Goal: Information Seeking & Learning: Find specific fact

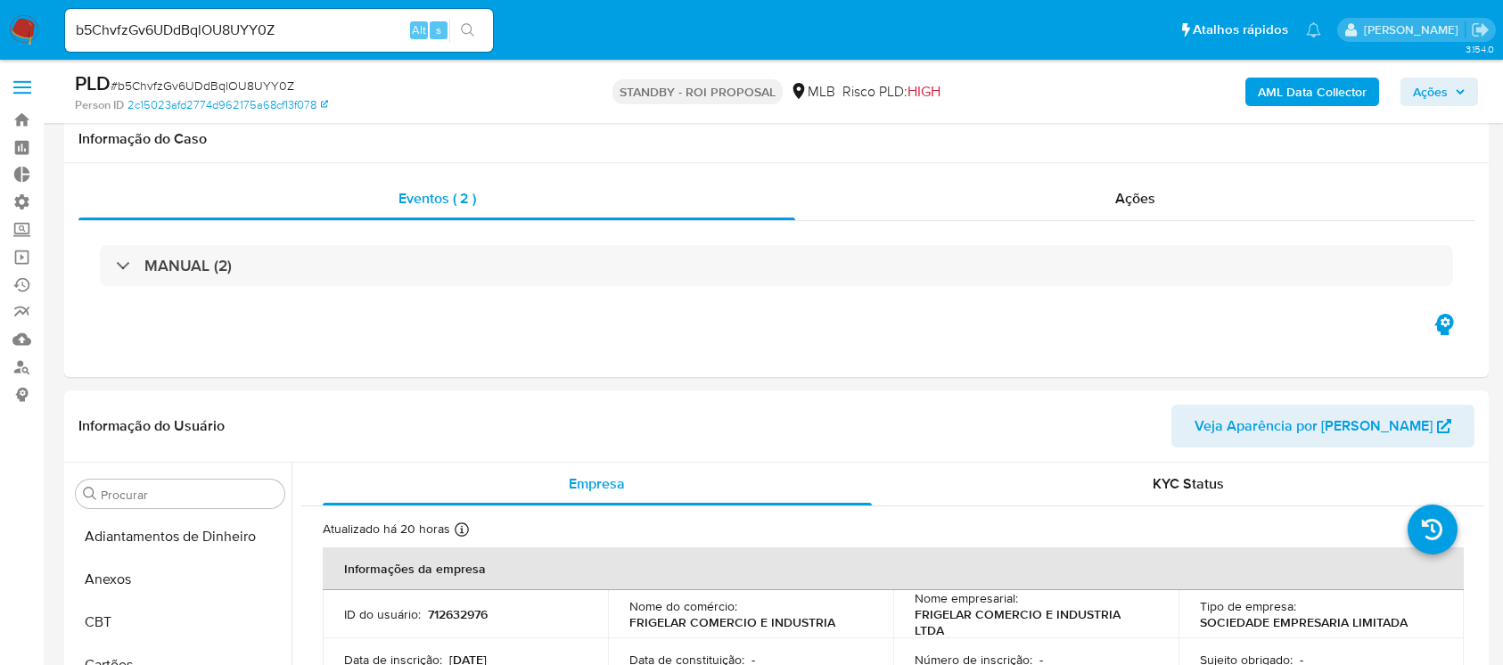
select select "10"
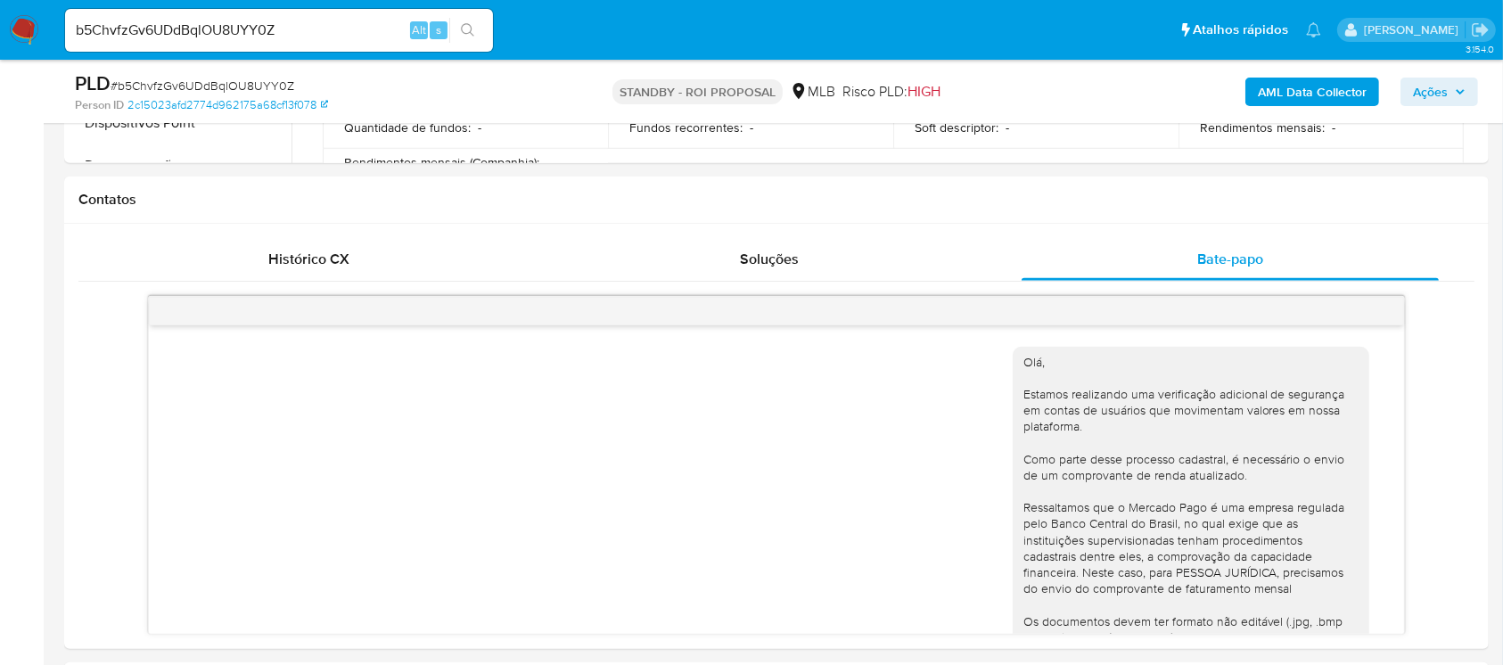
scroll to position [199, 0]
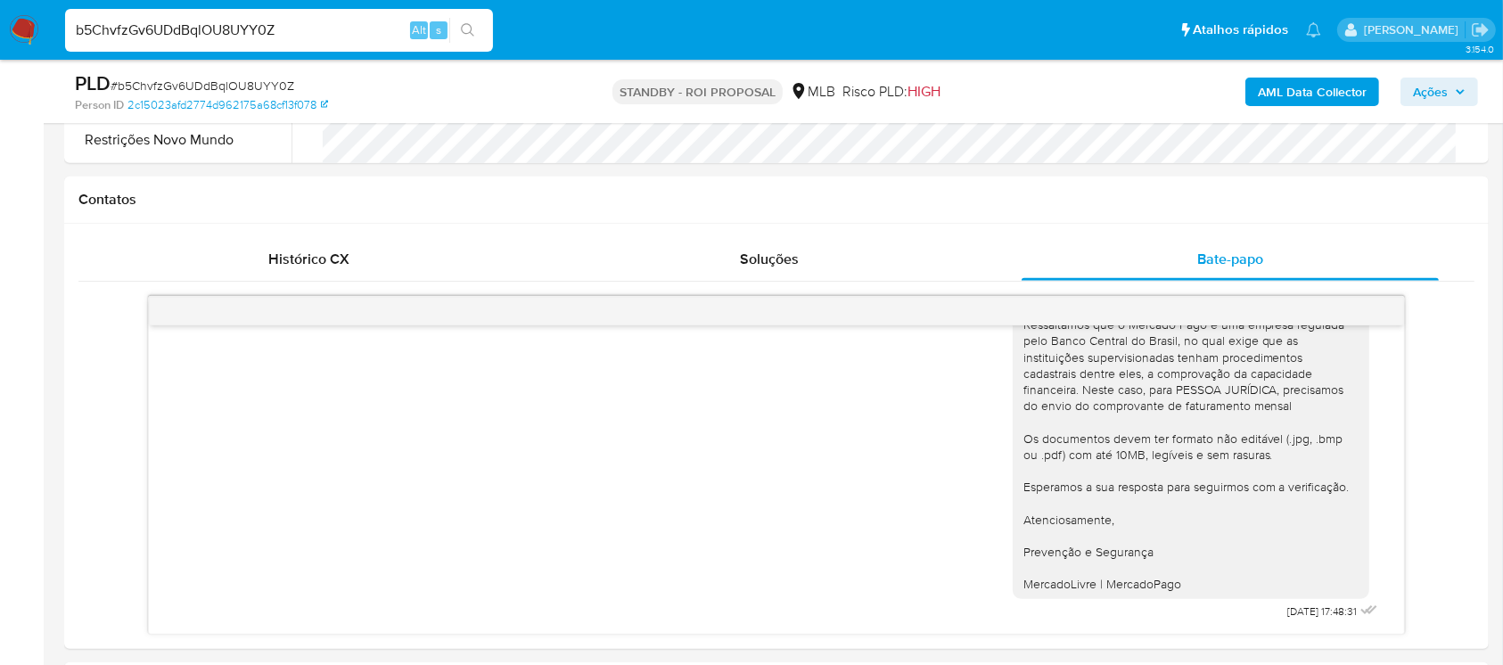
drag, startPoint x: 283, startPoint y: 23, endPoint x: 70, endPoint y: -4, distance: 215.6
paste input "654709434"
type input "654709434"
click at [465, 18] on button "search-icon" at bounding box center [467, 30] width 37 height 25
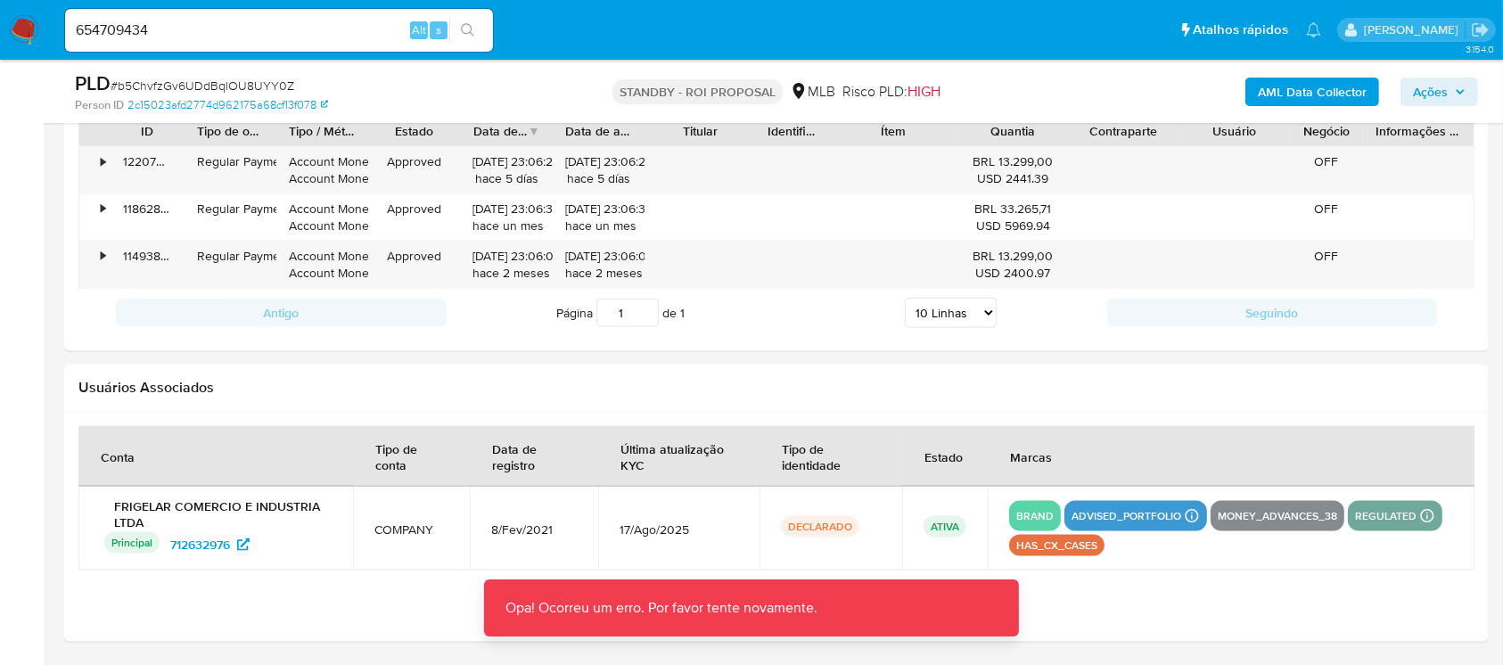
scroll to position [0, 0]
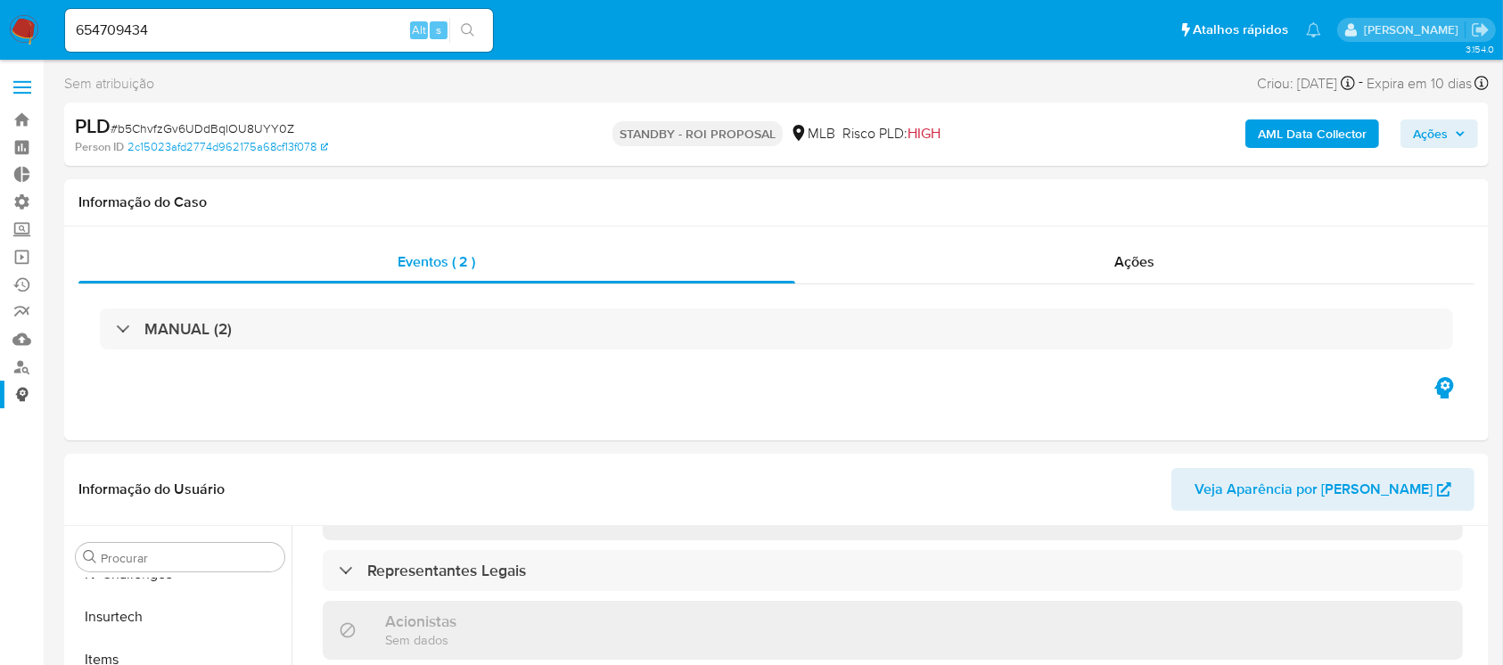
click at [22, 389] on link "Consolidado" at bounding box center [106, 395] width 212 height 28
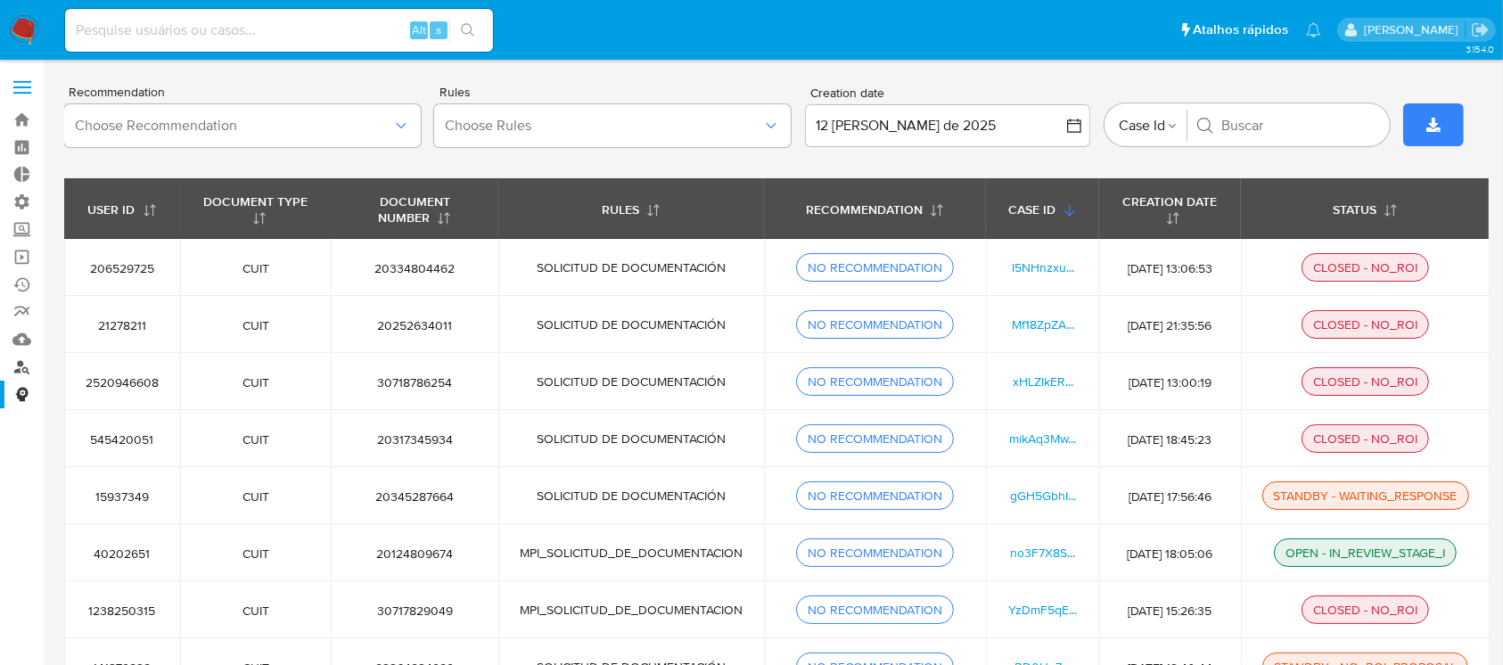
click at [22, 364] on link "Localizador de pessoas" at bounding box center [106, 367] width 212 height 28
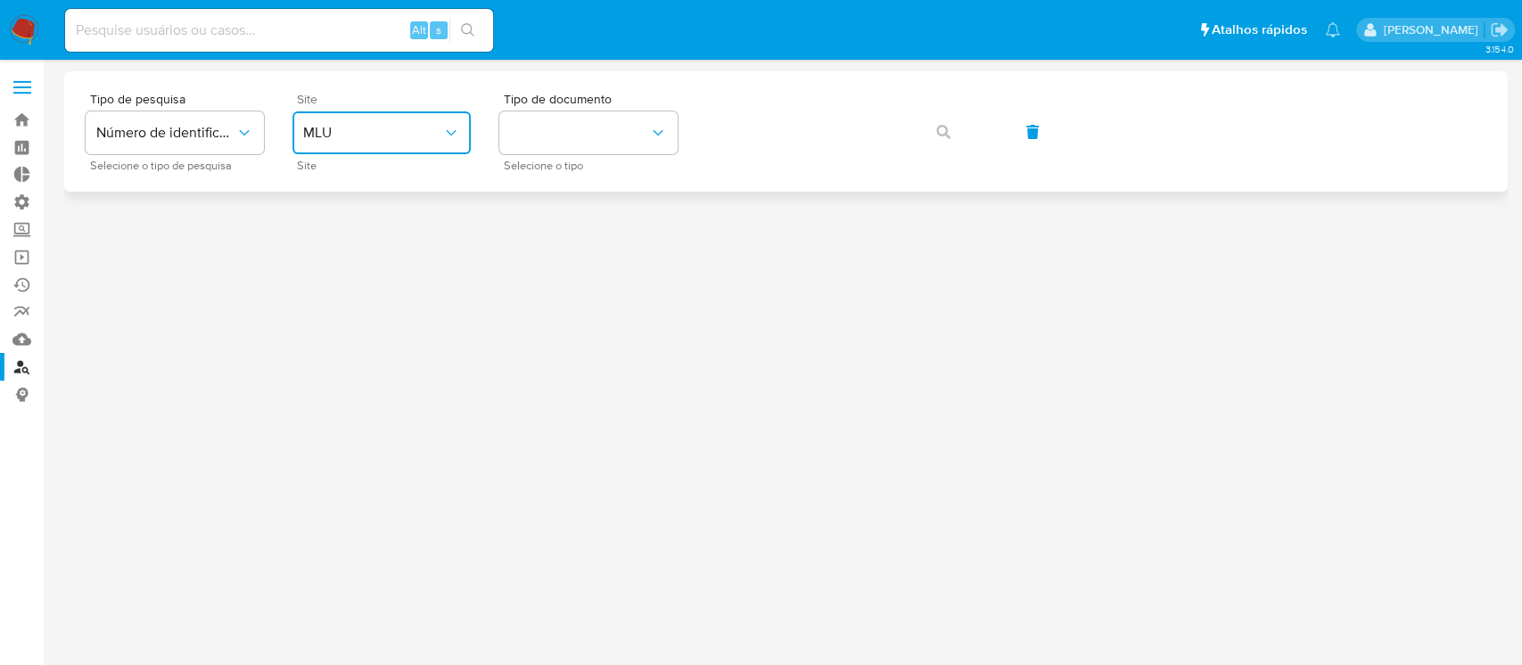
click at [437, 129] on span "MLU" at bounding box center [372, 133] width 139 height 18
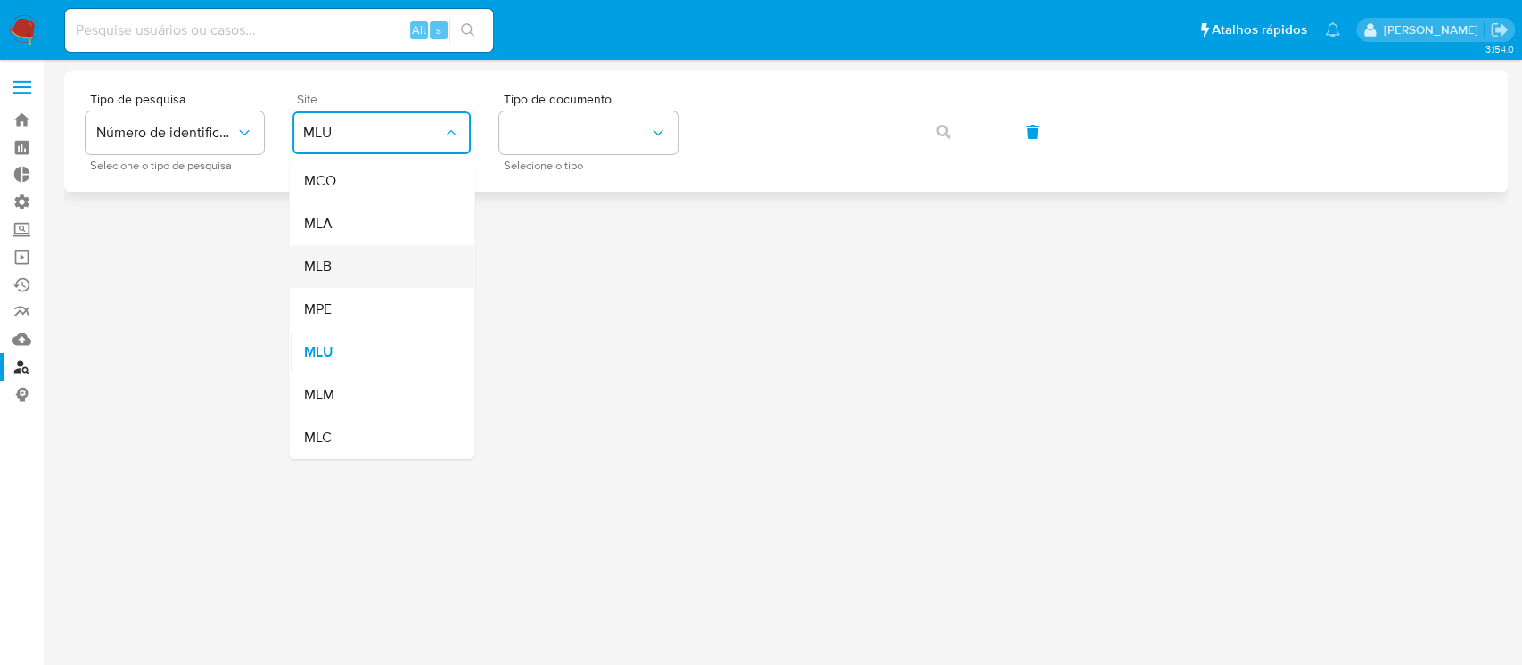
click at [371, 275] on div "MLB" at bounding box center [376, 266] width 146 height 43
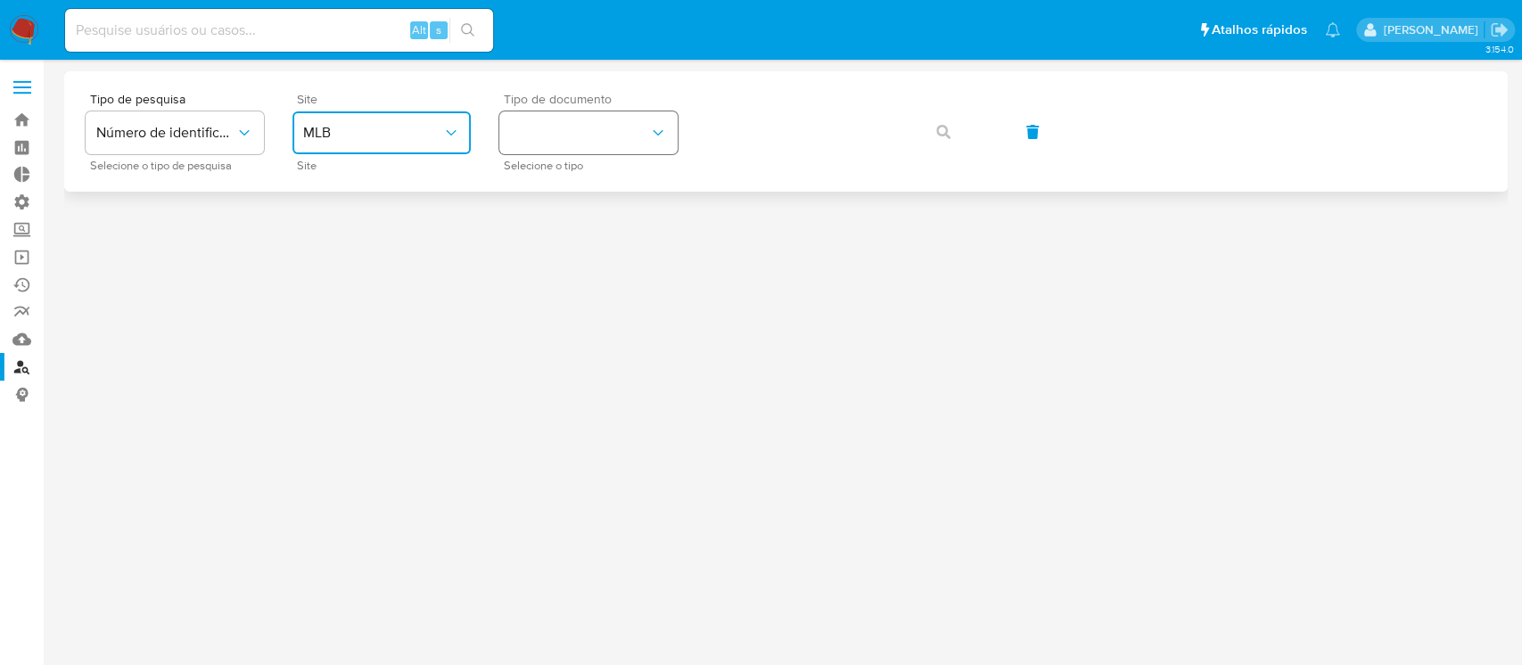
click at [654, 112] on button "identificationType" at bounding box center [588, 132] width 178 height 43
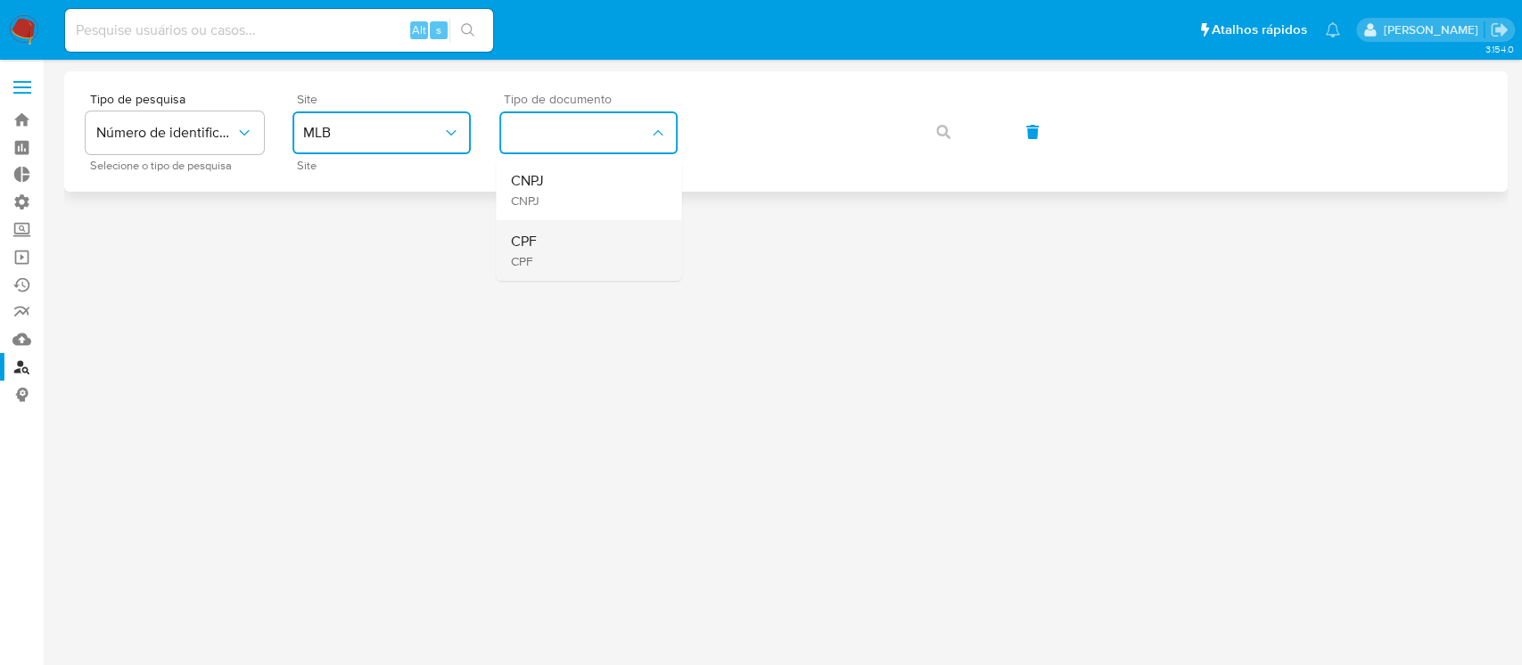
click at [585, 245] on div "CPF CPF" at bounding box center [583, 250] width 146 height 61
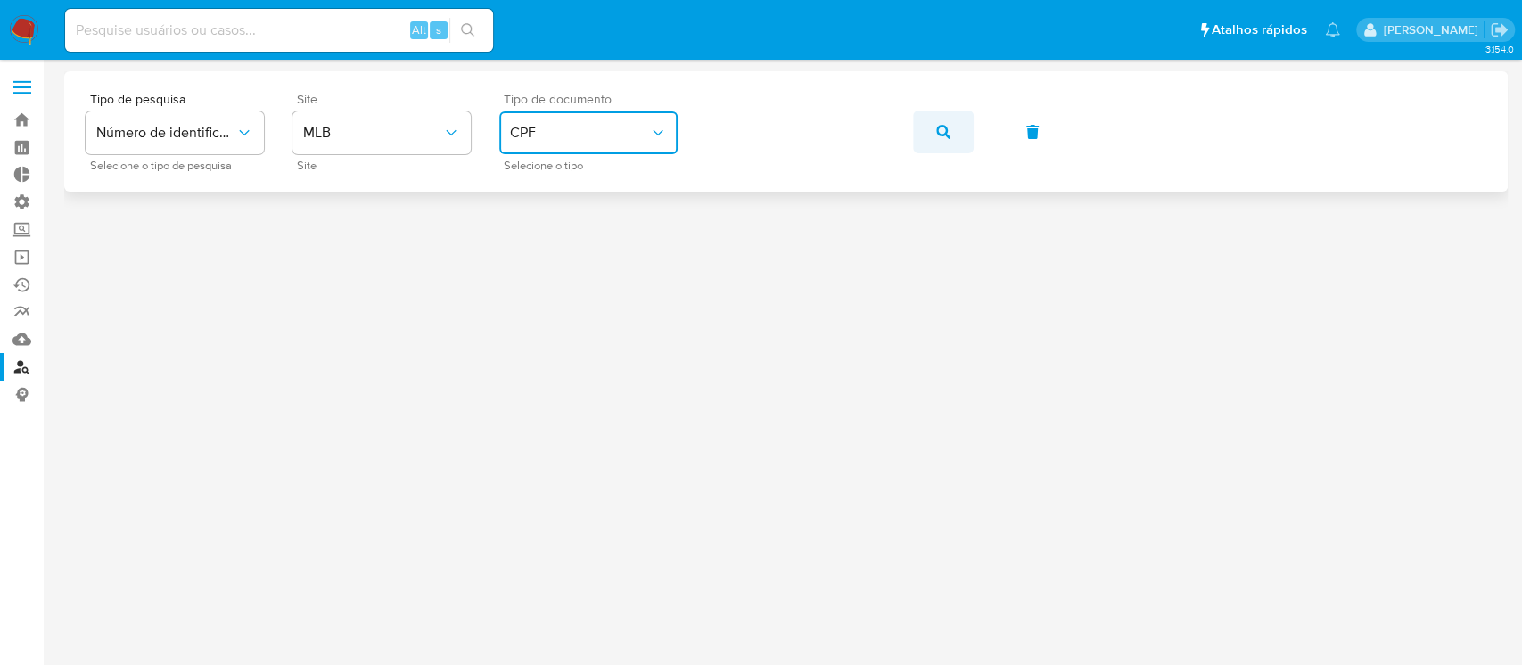
click at [937, 136] on icon "button" at bounding box center [943, 132] width 14 height 14
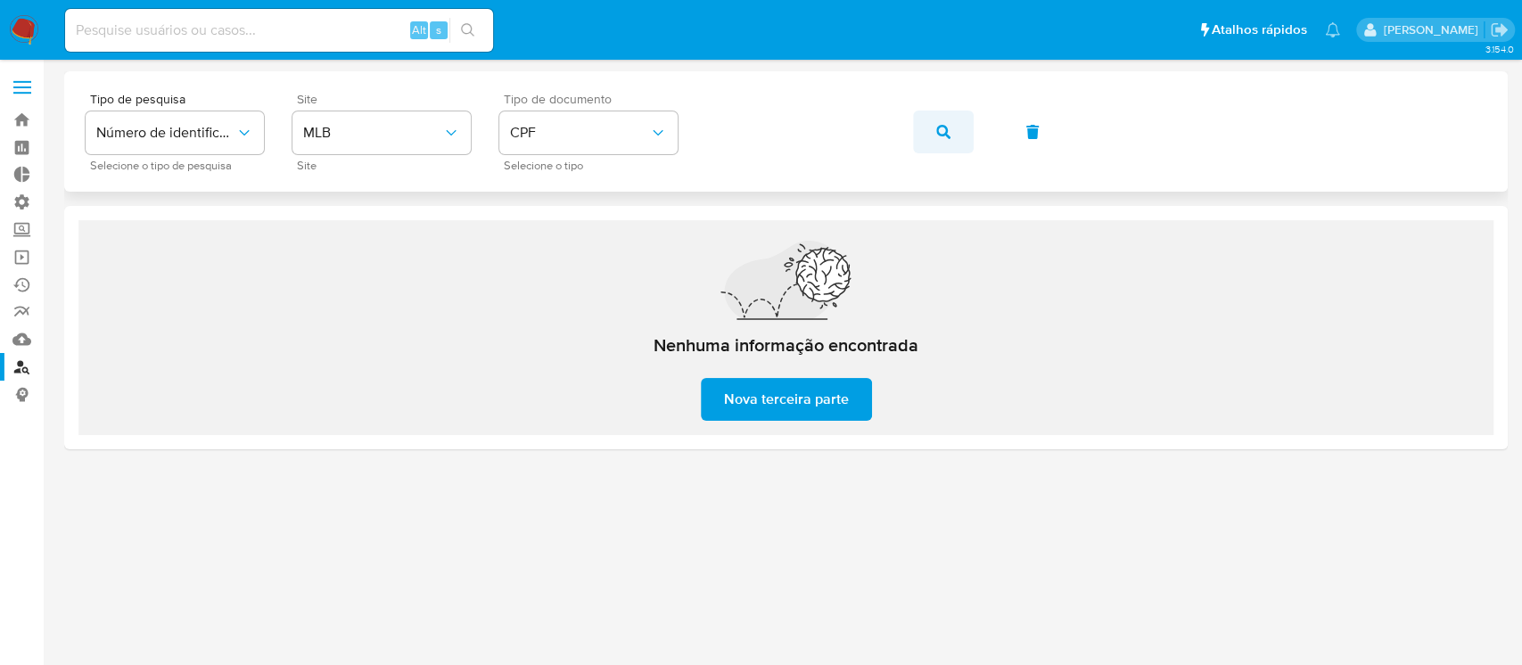
click at [941, 131] on icon "button" at bounding box center [943, 132] width 14 height 14
click at [939, 125] on icon "button" at bounding box center [943, 132] width 14 height 14
click at [238, 22] on input at bounding box center [279, 30] width 428 height 23
click at [649, 97] on div "Tipo de pesquisa Número de identificação Selecione o tipo de pesquisa Site MLB …" at bounding box center [786, 132] width 1400 height 78
click at [941, 125] on icon "button" at bounding box center [943, 132] width 14 height 14
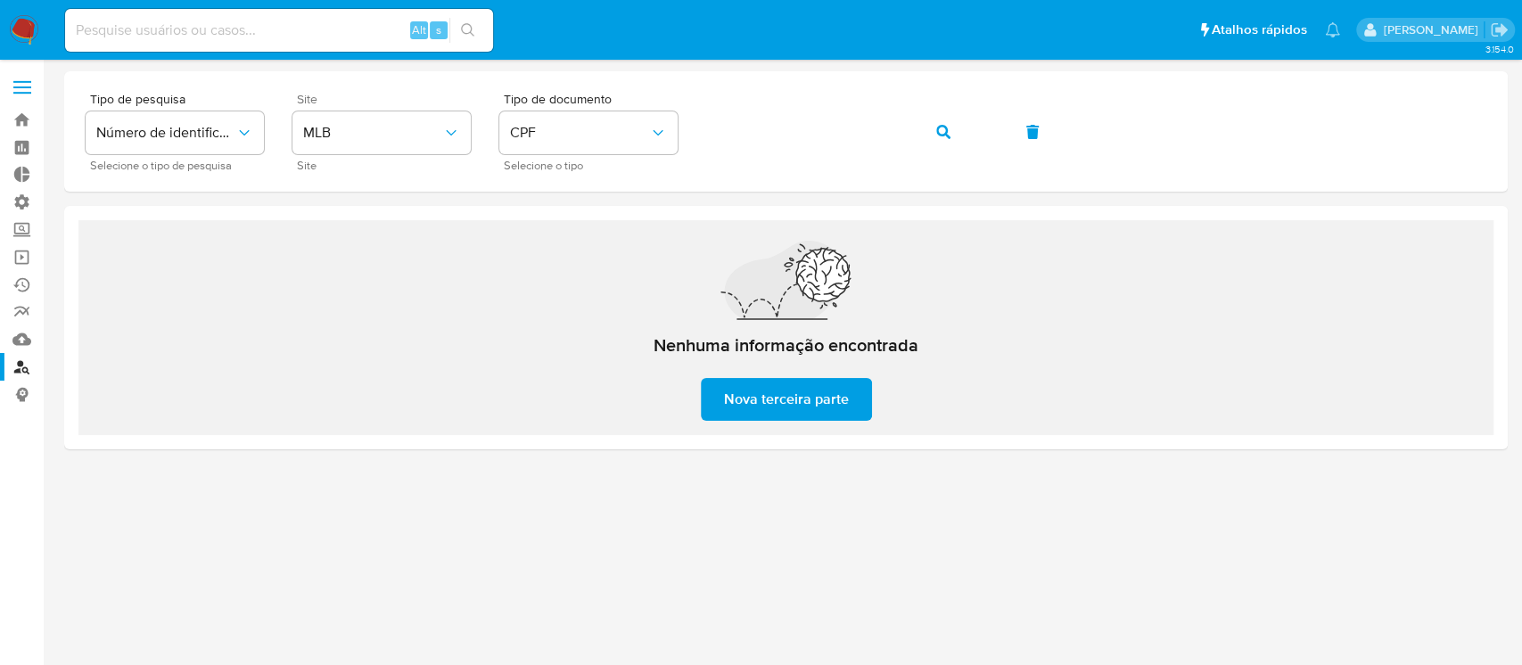
click at [307, 39] on input at bounding box center [279, 30] width 428 height 23
paste input "1317979006"
type input "1317979006"
click at [478, 37] on button "search-icon" at bounding box center [467, 30] width 37 height 25
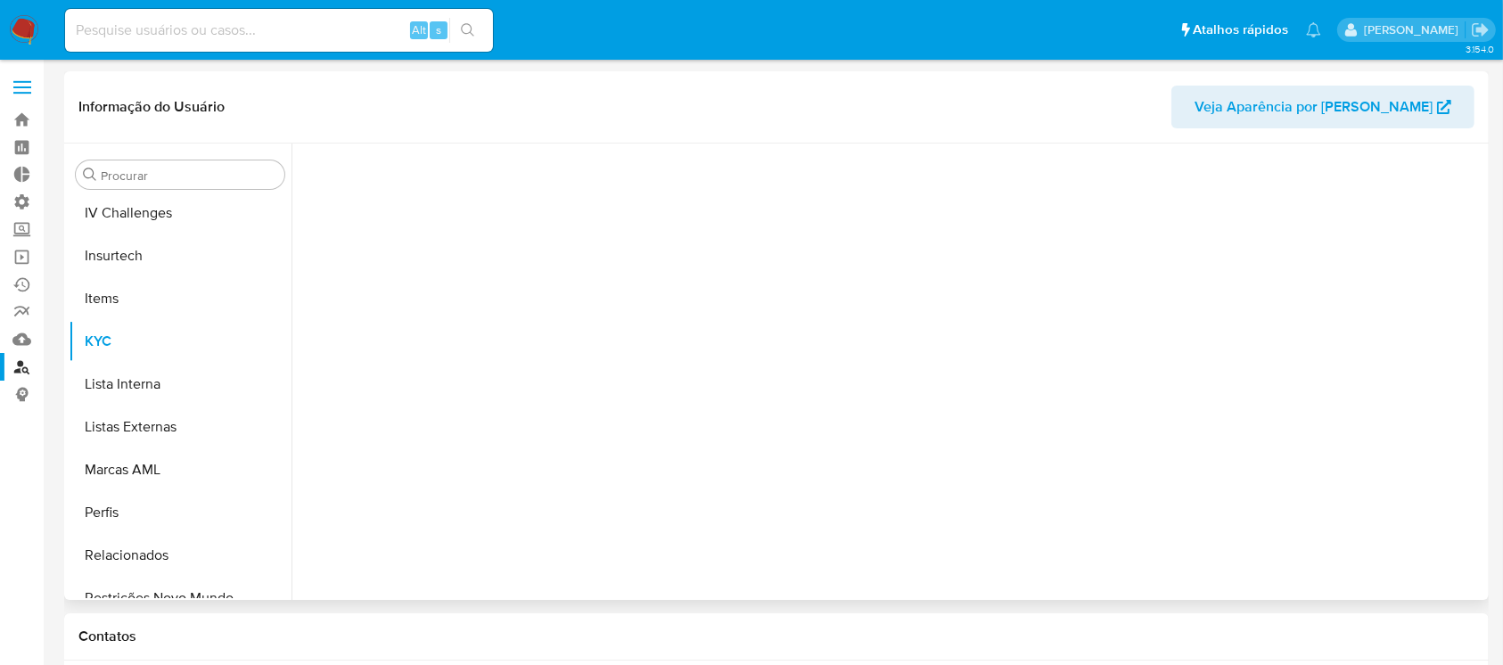
scroll to position [796, 0]
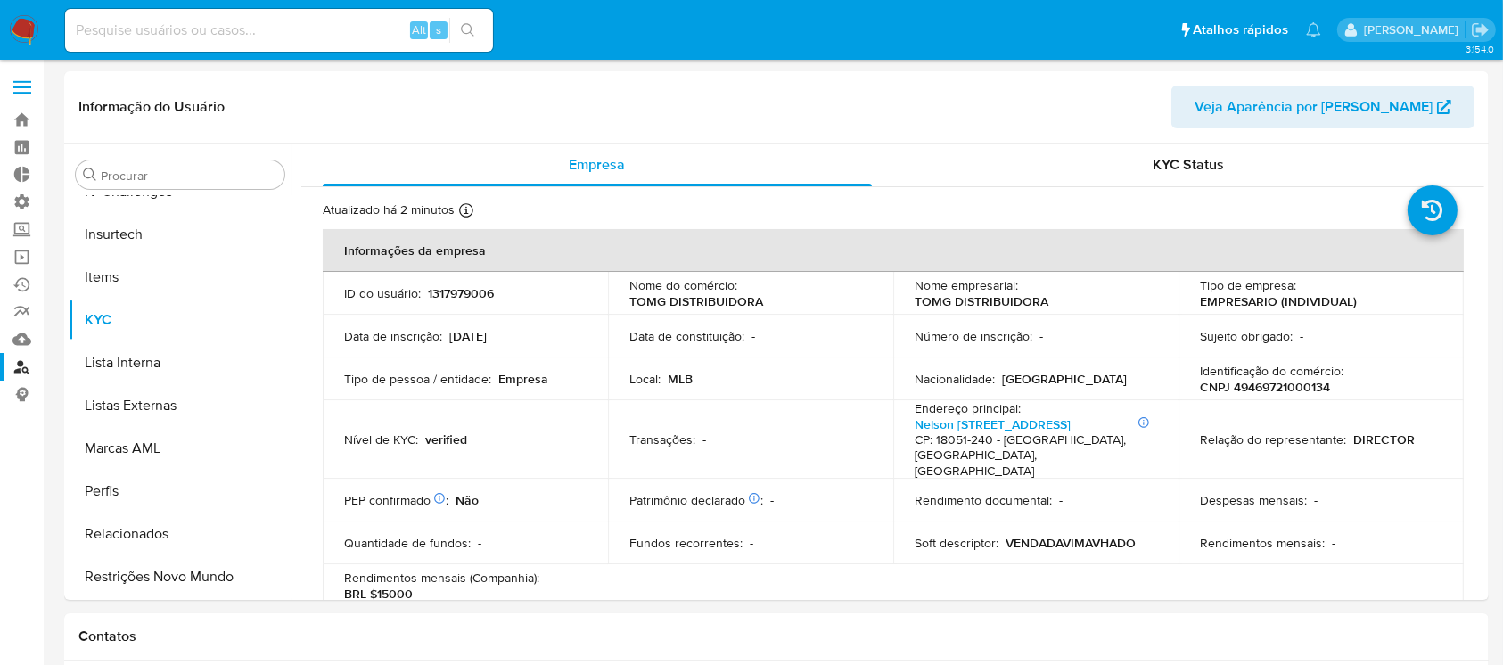
select select "10"
